Goal: Task Accomplishment & Management: Use online tool/utility

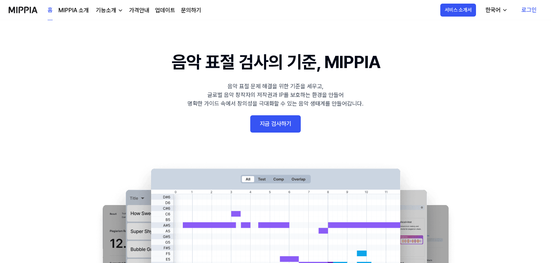
click at [279, 127] on link "지금 검사하기" at bounding box center [275, 123] width 51 height 17
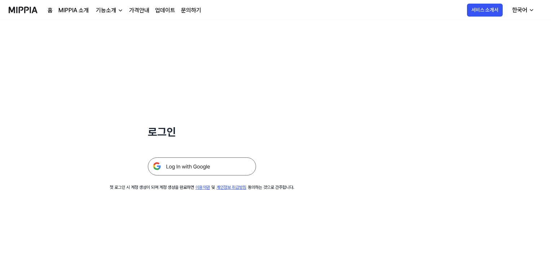
click at [207, 159] on img at bounding box center [202, 167] width 108 height 18
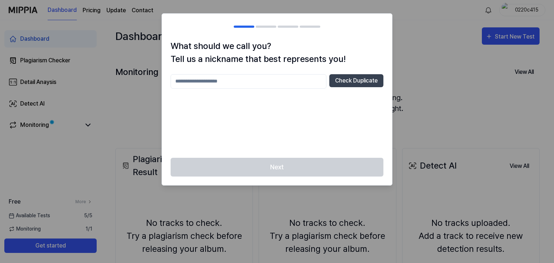
click at [246, 78] on input "text" at bounding box center [249, 81] width 156 height 14
type input "*"
type input "*********"
click at [333, 85] on button "Check Duplicate" at bounding box center [356, 80] width 54 height 13
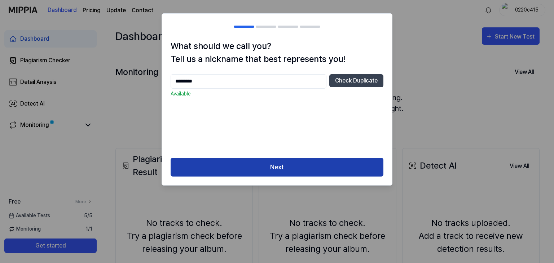
click at [298, 172] on button "Next" at bounding box center [277, 167] width 213 height 19
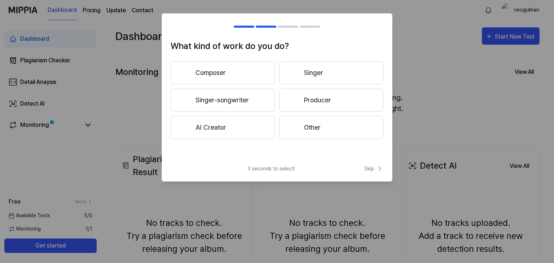
click at [263, 97] on button "Singer-songwriter" at bounding box center [223, 100] width 104 height 23
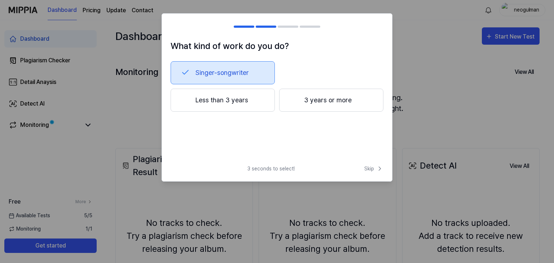
click at [258, 106] on button "Less than 3 years" at bounding box center [223, 100] width 104 height 23
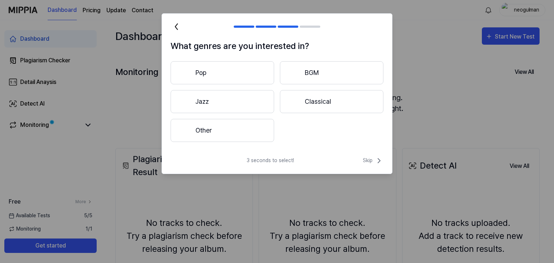
click at [235, 126] on button "Other" at bounding box center [223, 130] width 104 height 23
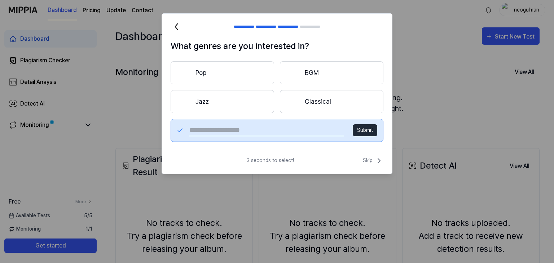
click at [289, 127] on input "text" at bounding box center [266, 131] width 155 height 12
type input "******"
click at [365, 132] on button "Submit" at bounding box center [365, 130] width 25 height 12
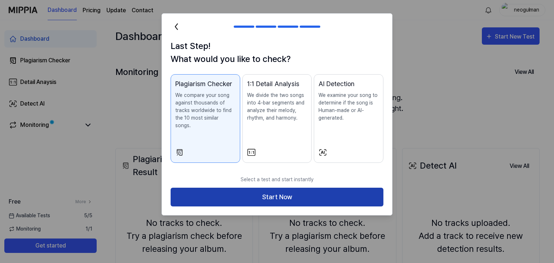
click at [307, 191] on button "Start Now" at bounding box center [277, 197] width 213 height 19
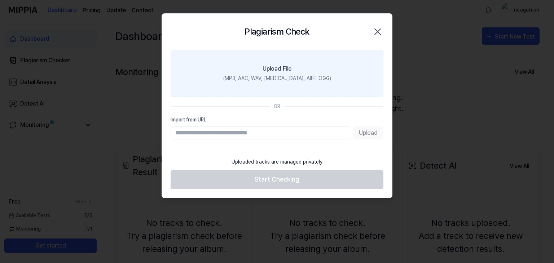
click at [322, 70] on label "Upload File (MP3, AAC, WAV, [MEDICAL_DATA], AIFF, OGG)" at bounding box center [277, 73] width 213 height 47
click at [0, 0] on input "Upload File (MP3, AAC, WAV, [MEDICAL_DATA], AIFF, OGG)" at bounding box center [0, 0] width 0 height 0
